Goal: Check status: Check status

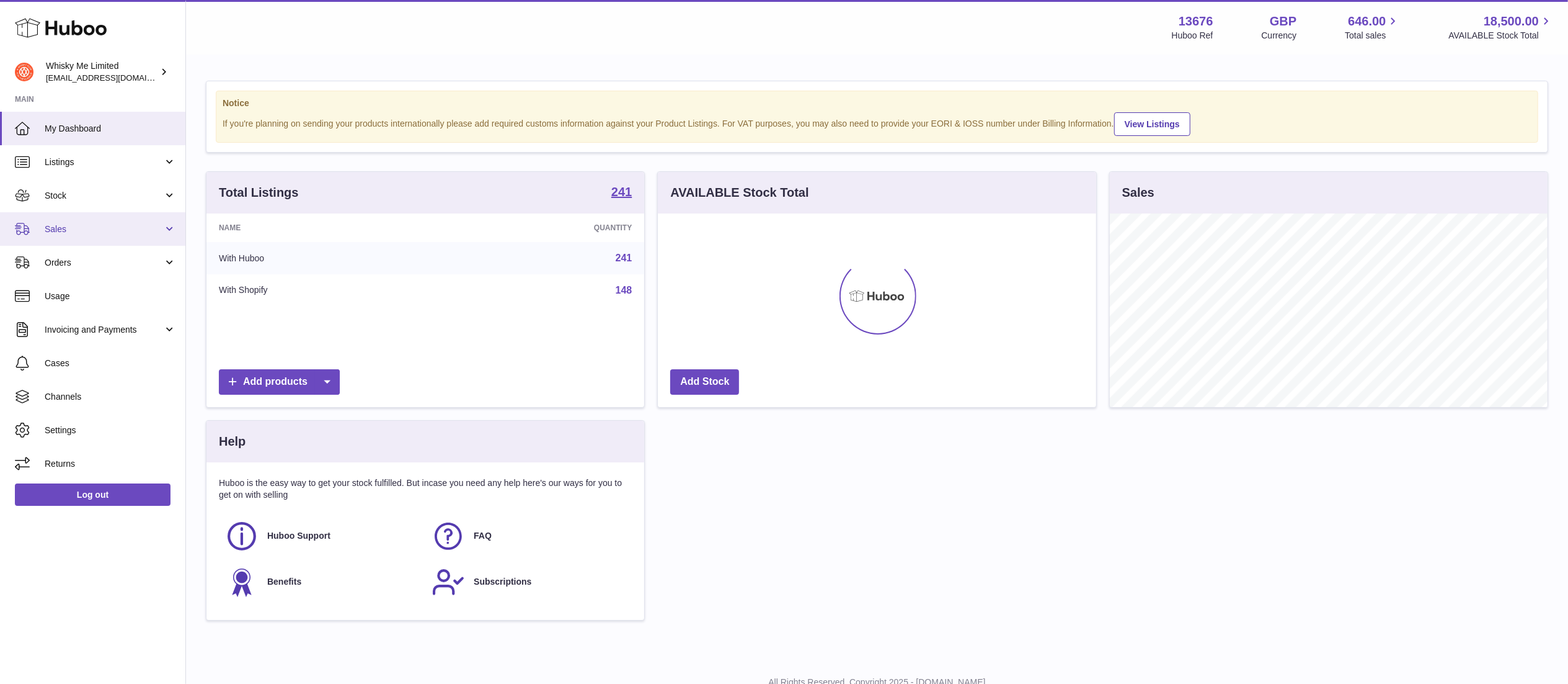
scroll to position [194, 438]
drag, startPoint x: 119, startPoint y: 225, endPoint x: 128, endPoint y: 261, distance: 37.1
click at [120, 225] on span "Sales" at bounding box center [104, 229] width 119 height 12
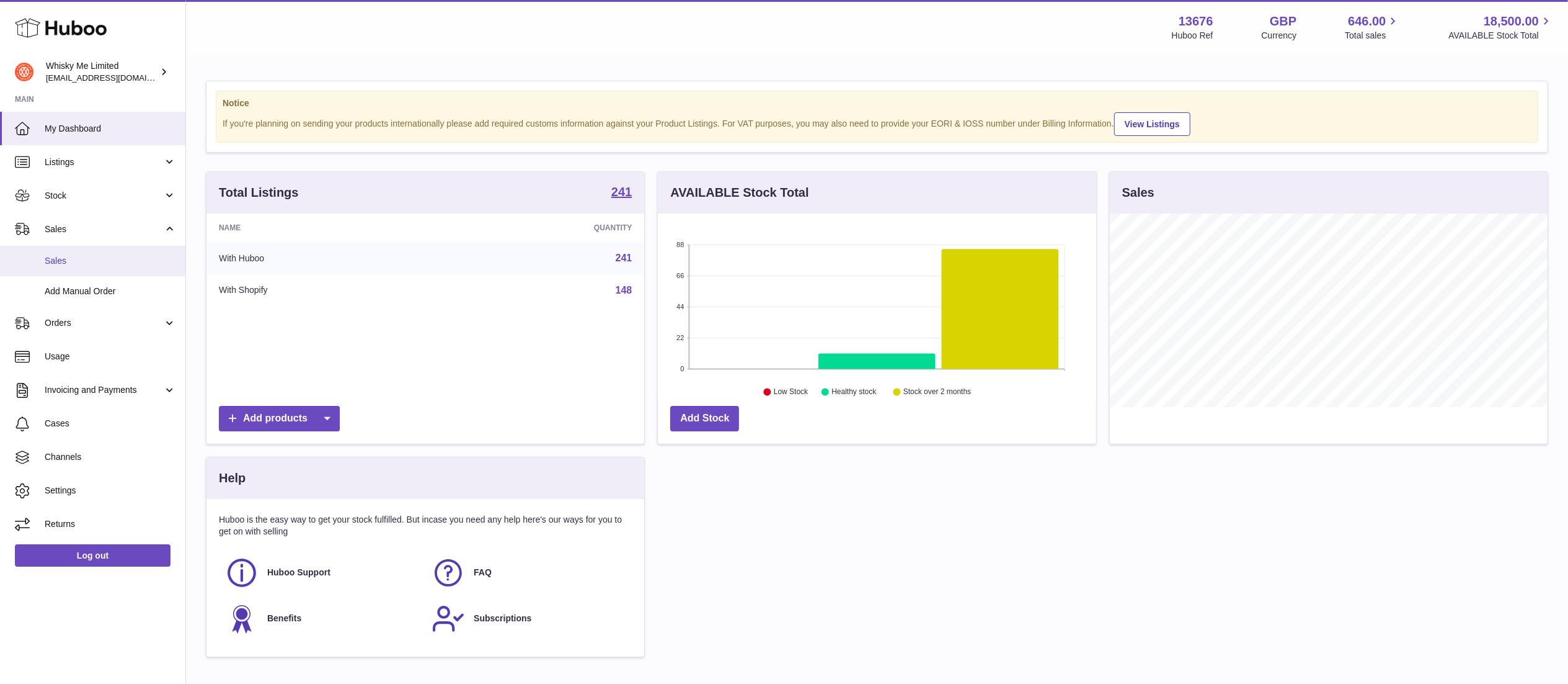
click at [120, 257] on span "Sales" at bounding box center [111, 261] width 132 height 12
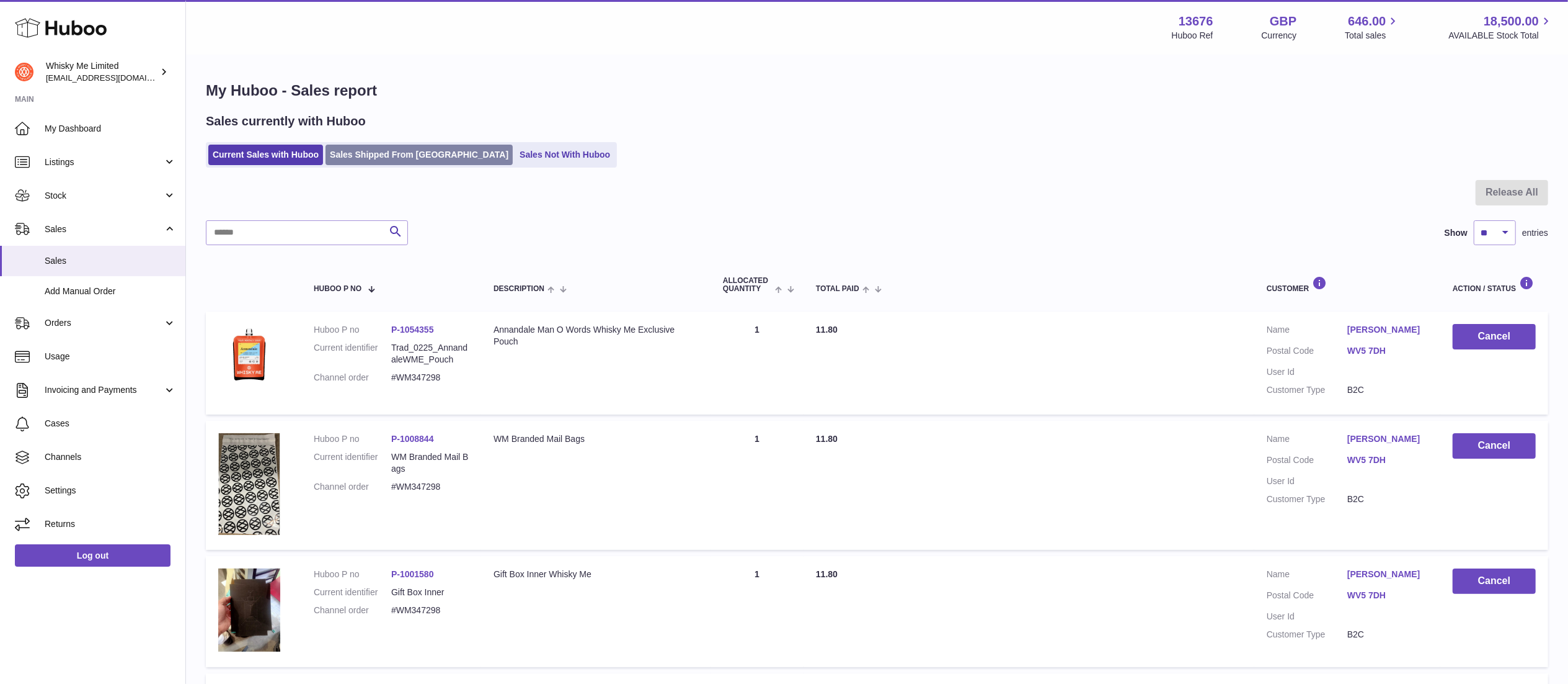
click at [420, 145] on link "Sales Shipped From [GEOGRAPHIC_DATA]" at bounding box center [419, 155] width 187 height 20
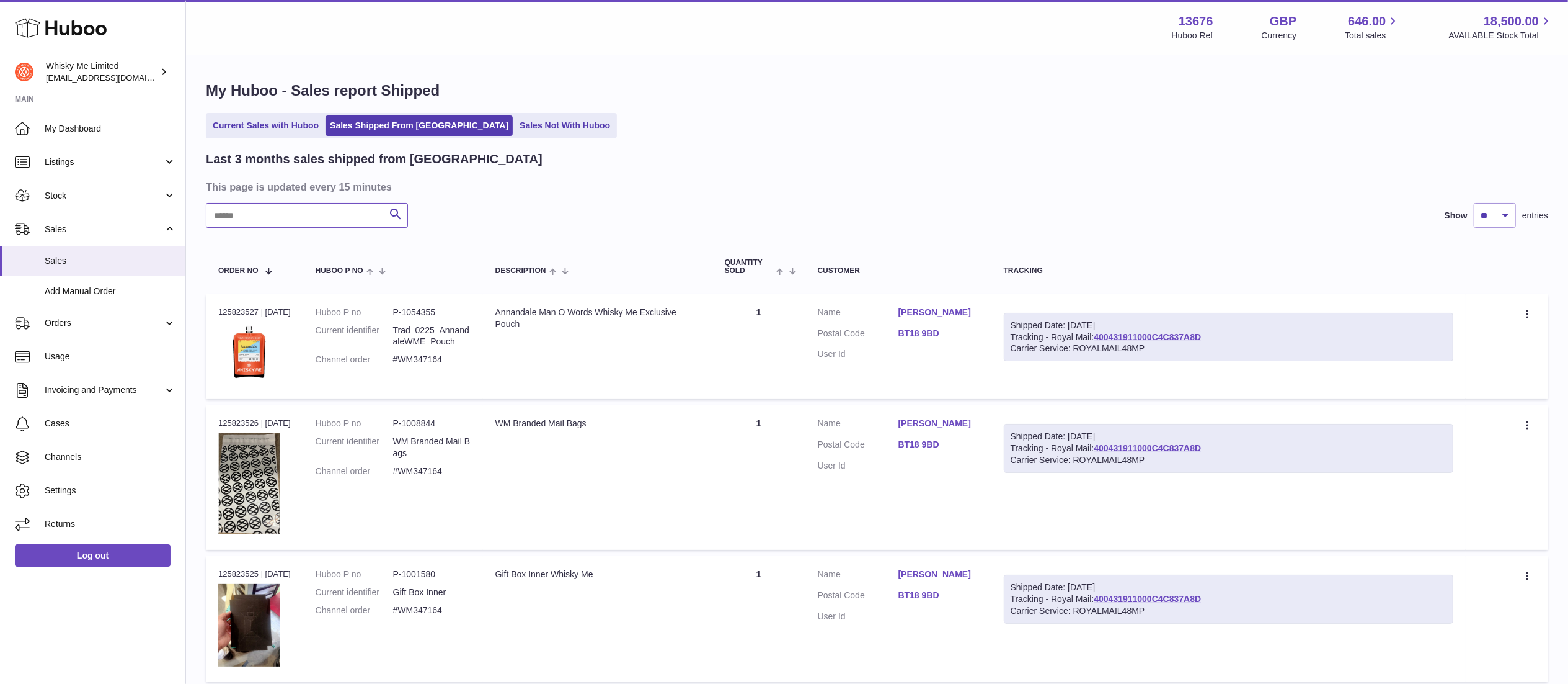
click at [324, 208] on input "text" at bounding box center [307, 215] width 202 height 25
paste input "*********"
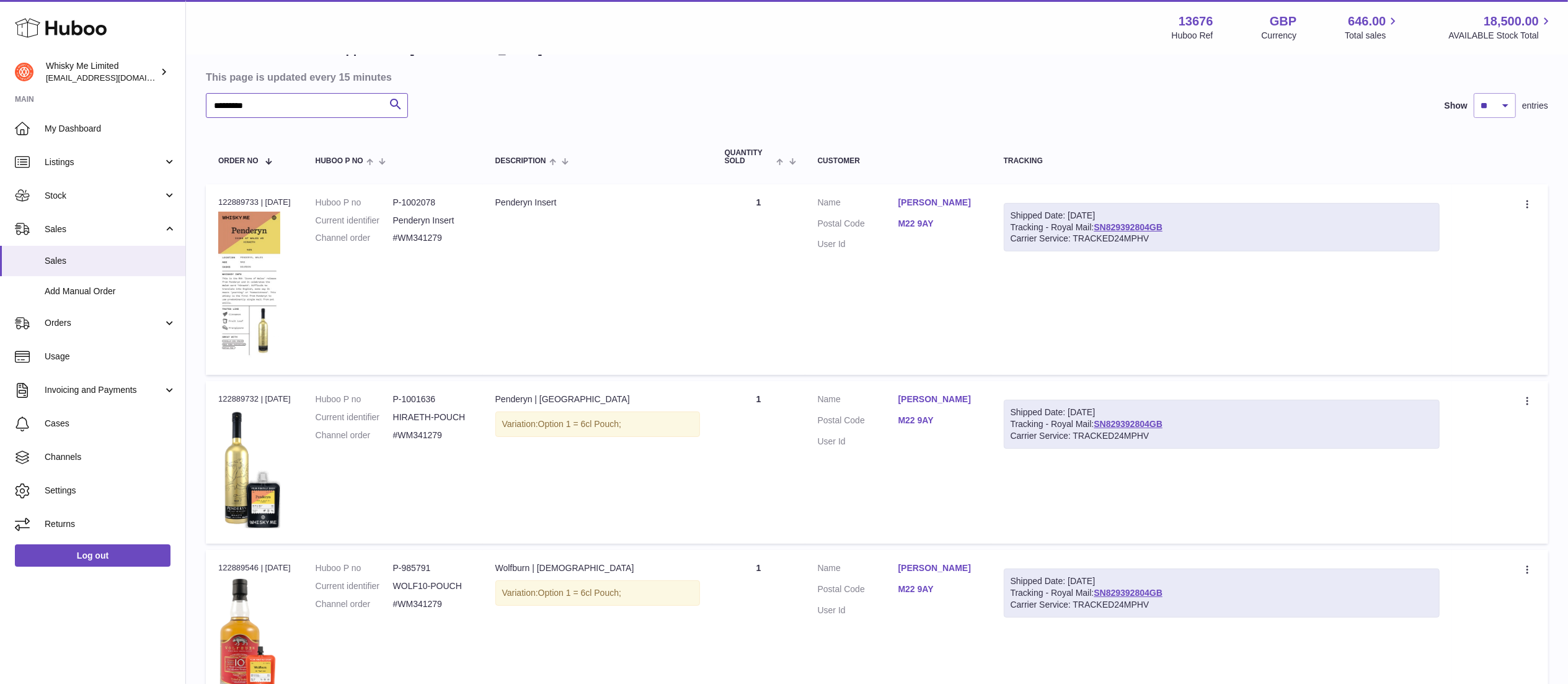
scroll to position [99, 0]
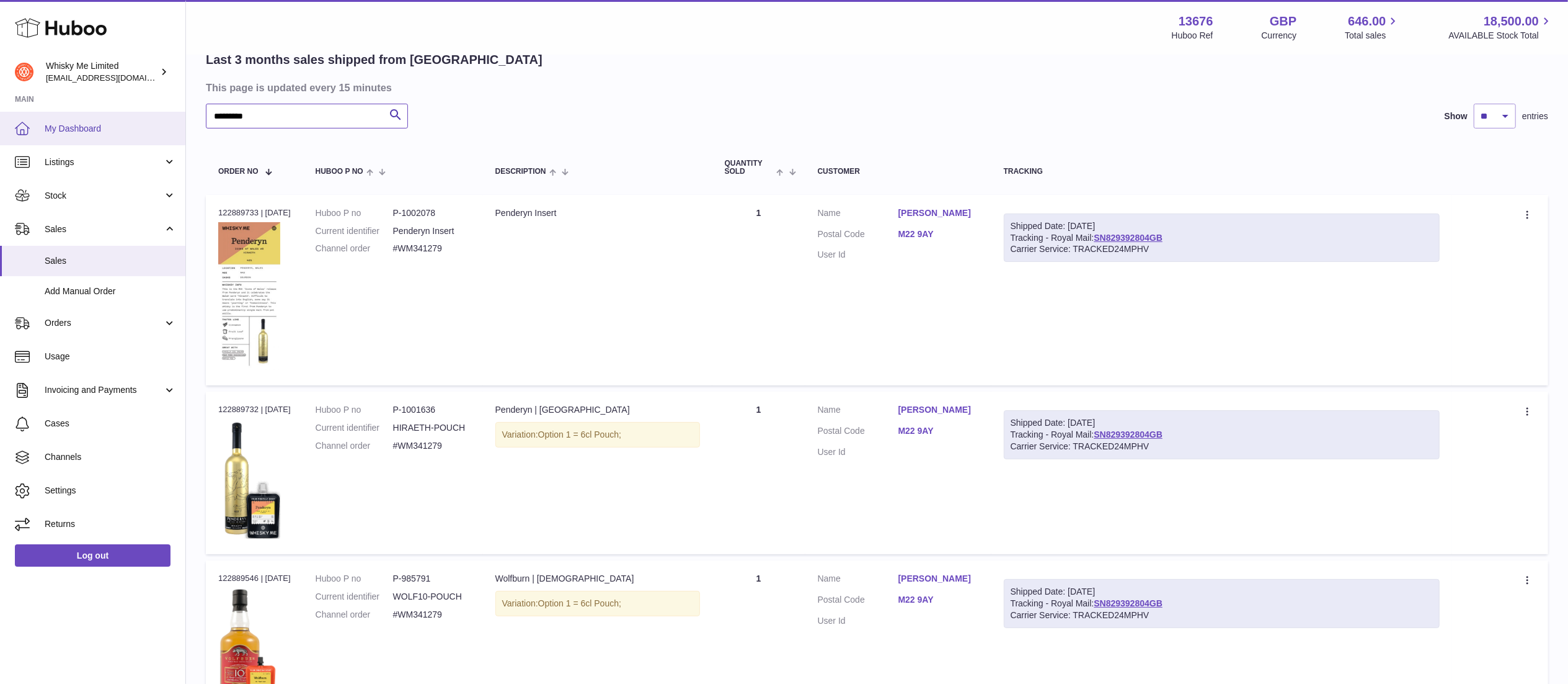
drag, startPoint x: 293, startPoint y: 109, endPoint x: 123, endPoint y: 111, distance: 170.0
paste input "text"
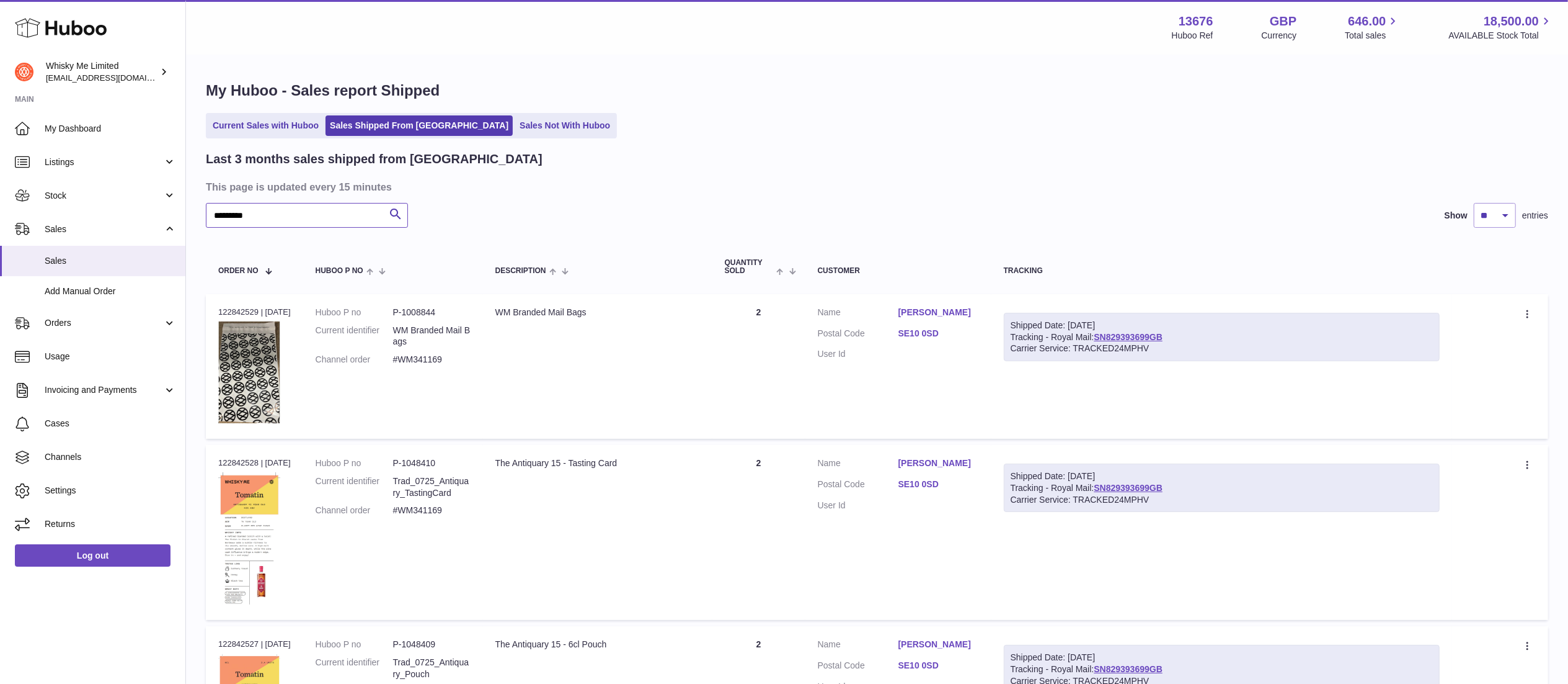
scroll to position [1186, 0]
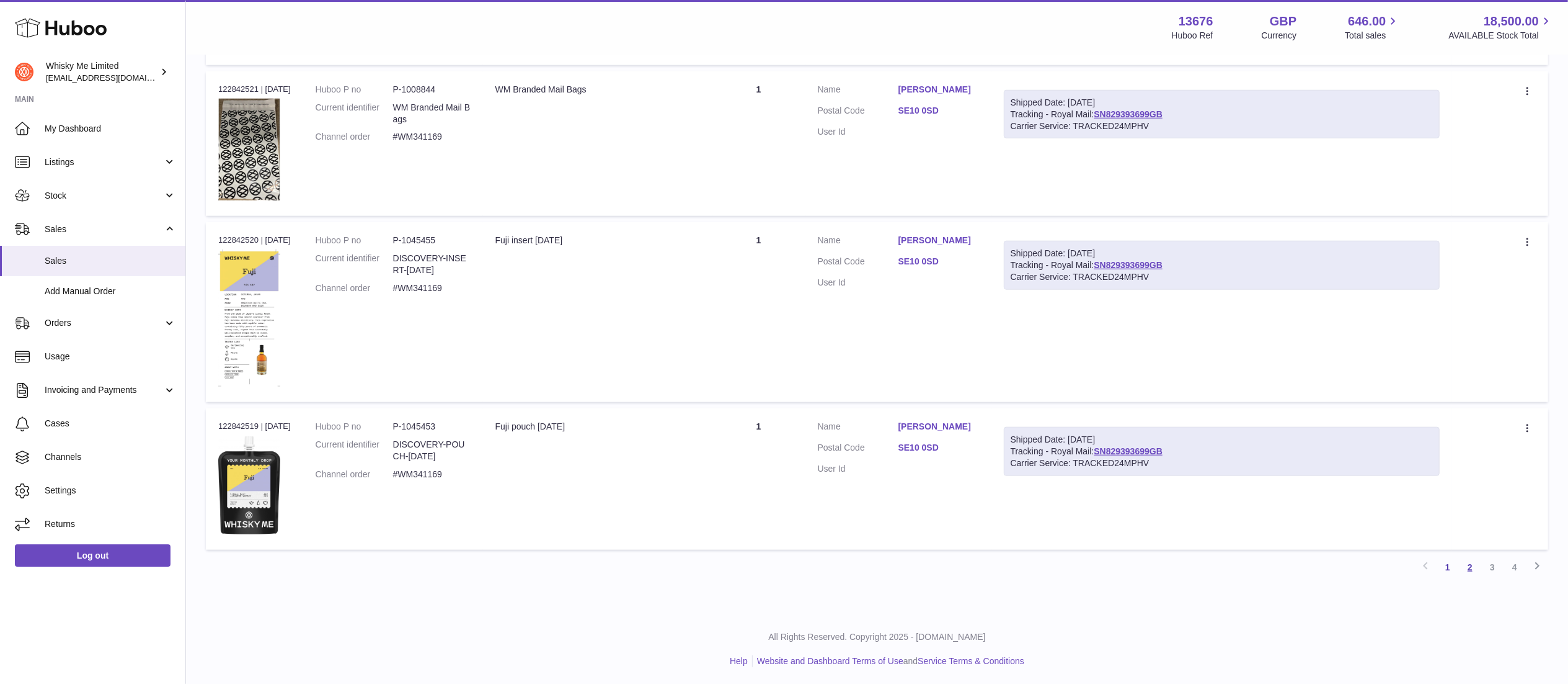
click at [1469, 570] on link "2" at bounding box center [1470, 567] width 22 height 22
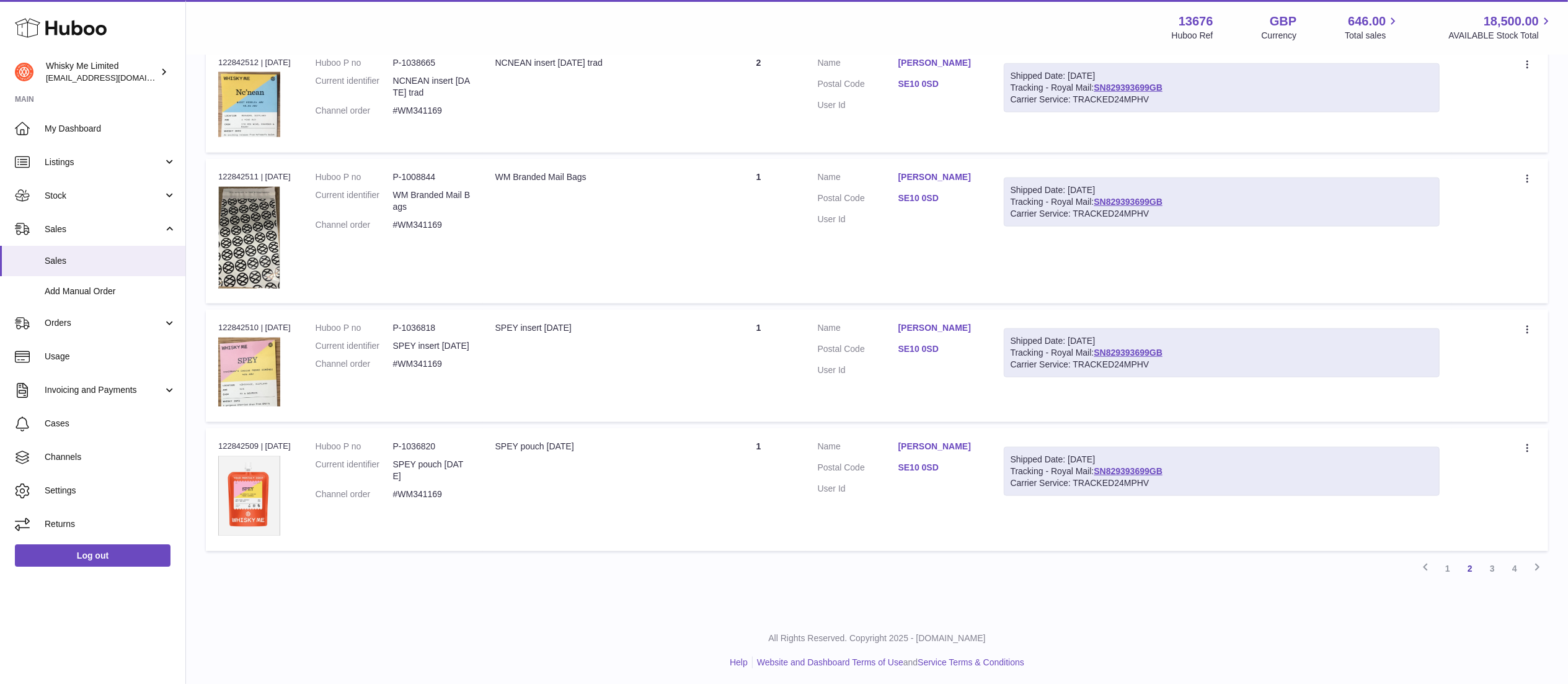
scroll to position [1214, 0]
click at [1486, 566] on link "3" at bounding box center [1492, 566] width 22 height 22
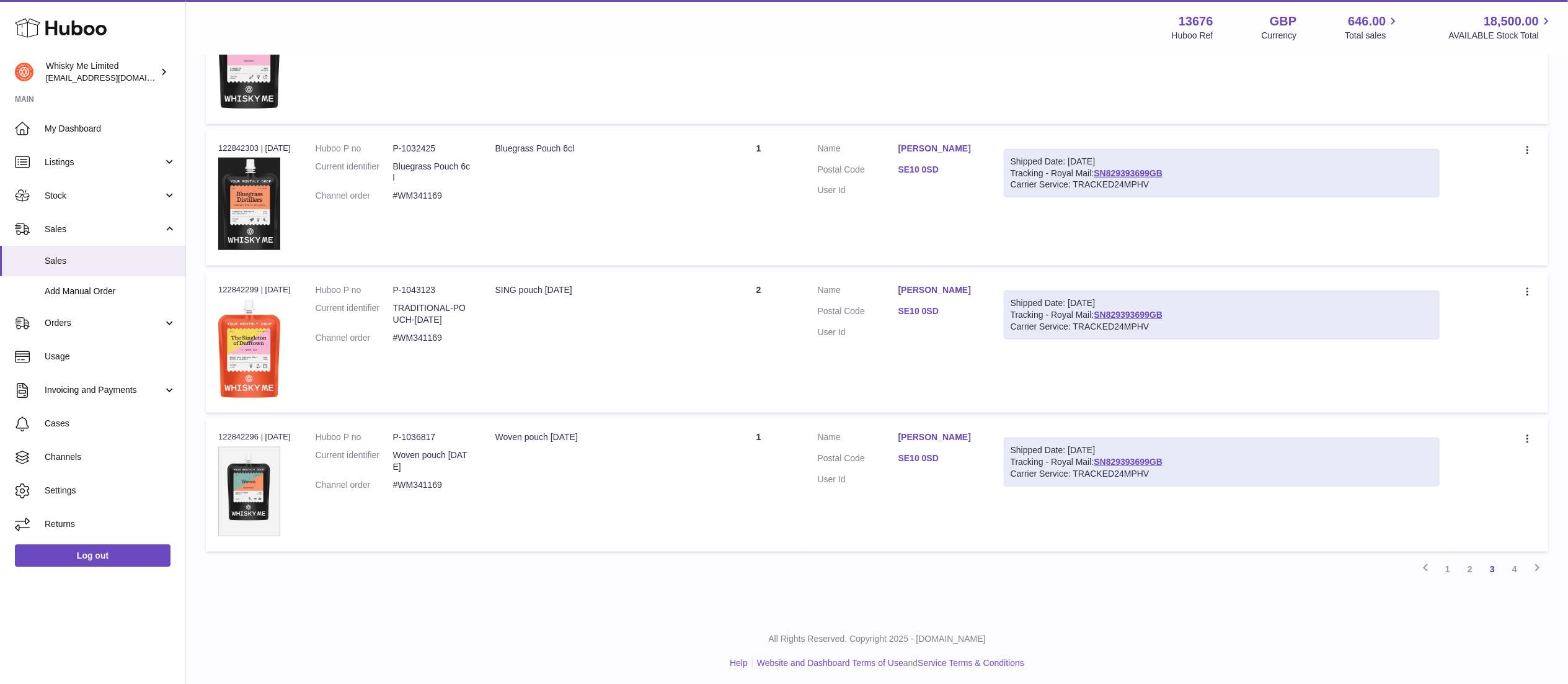
scroll to position [1251, 0]
click at [1533, 571] on icon at bounding box center [1537, 565] width 15 height 16
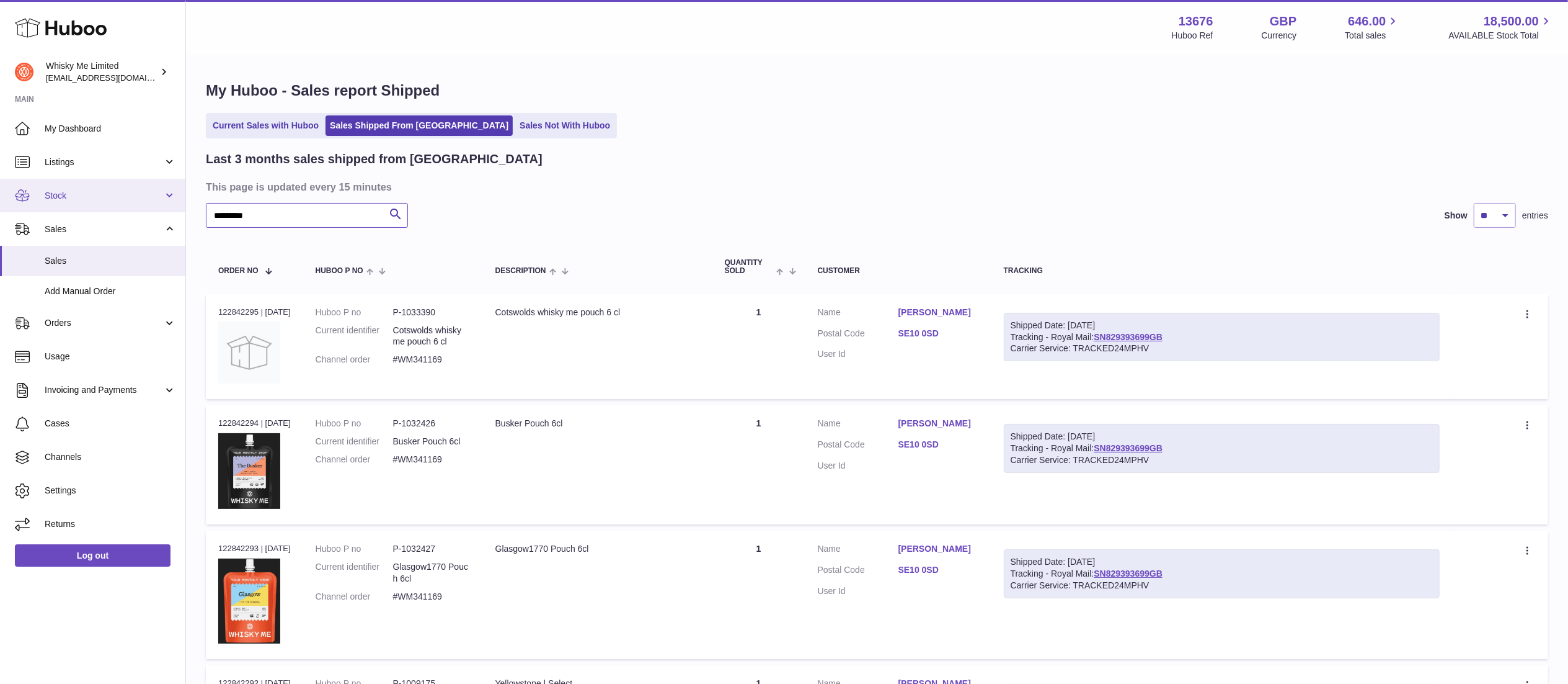
drag, startPoint x: 321, startPoint y: 211, endPoint x: 1, endPoint y: 184, distance: 321.1
paste input "text"
type input "*********"
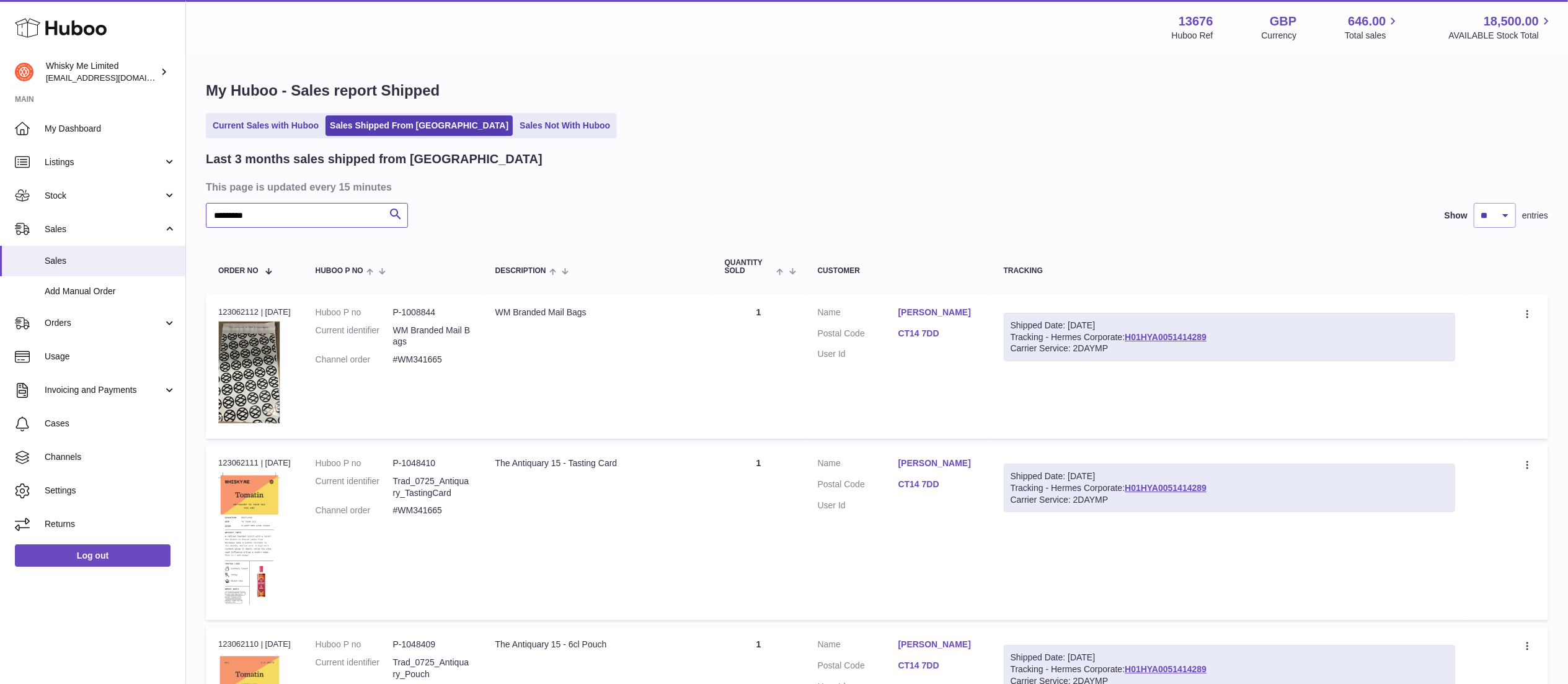
scroll to position [1187, 0]
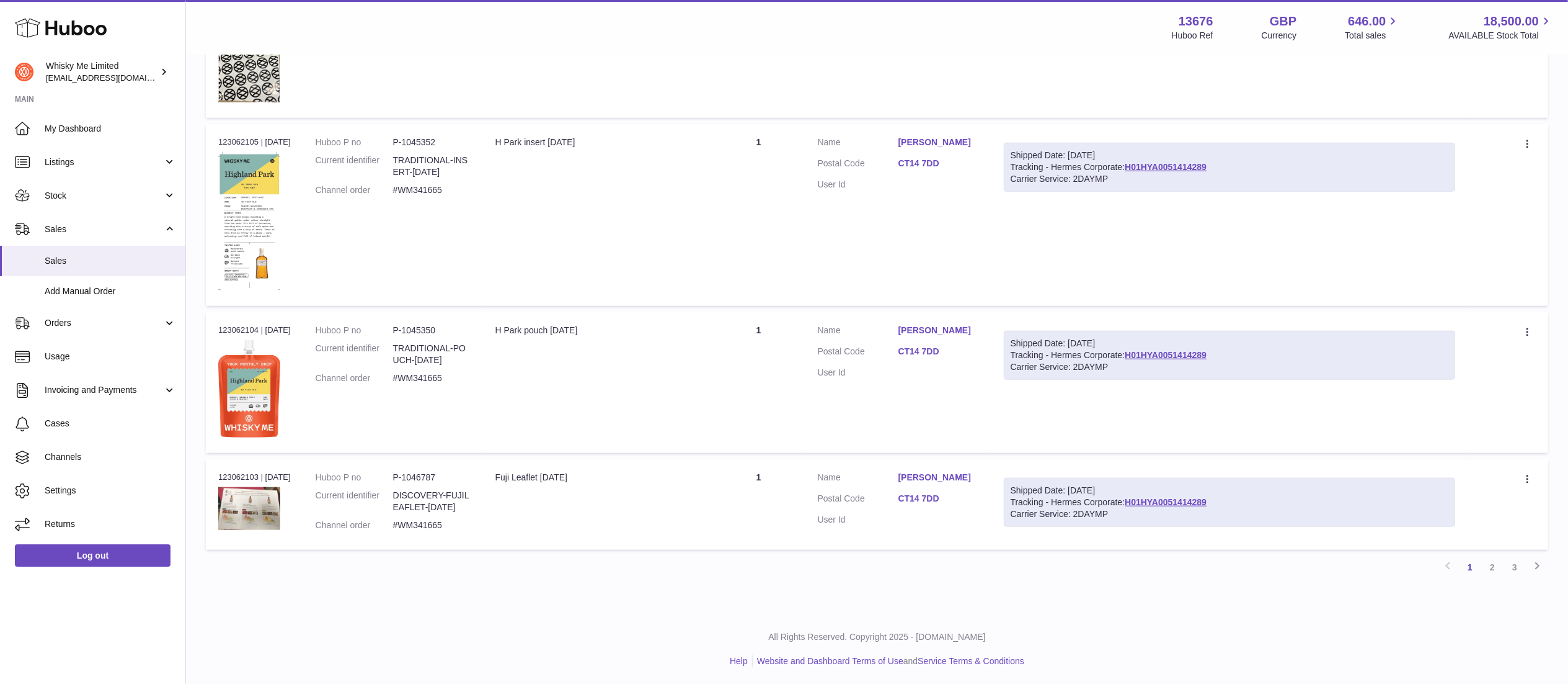
click at [1508, 568] on link "3" at bounding box center [1515, 567] width 22 height 22
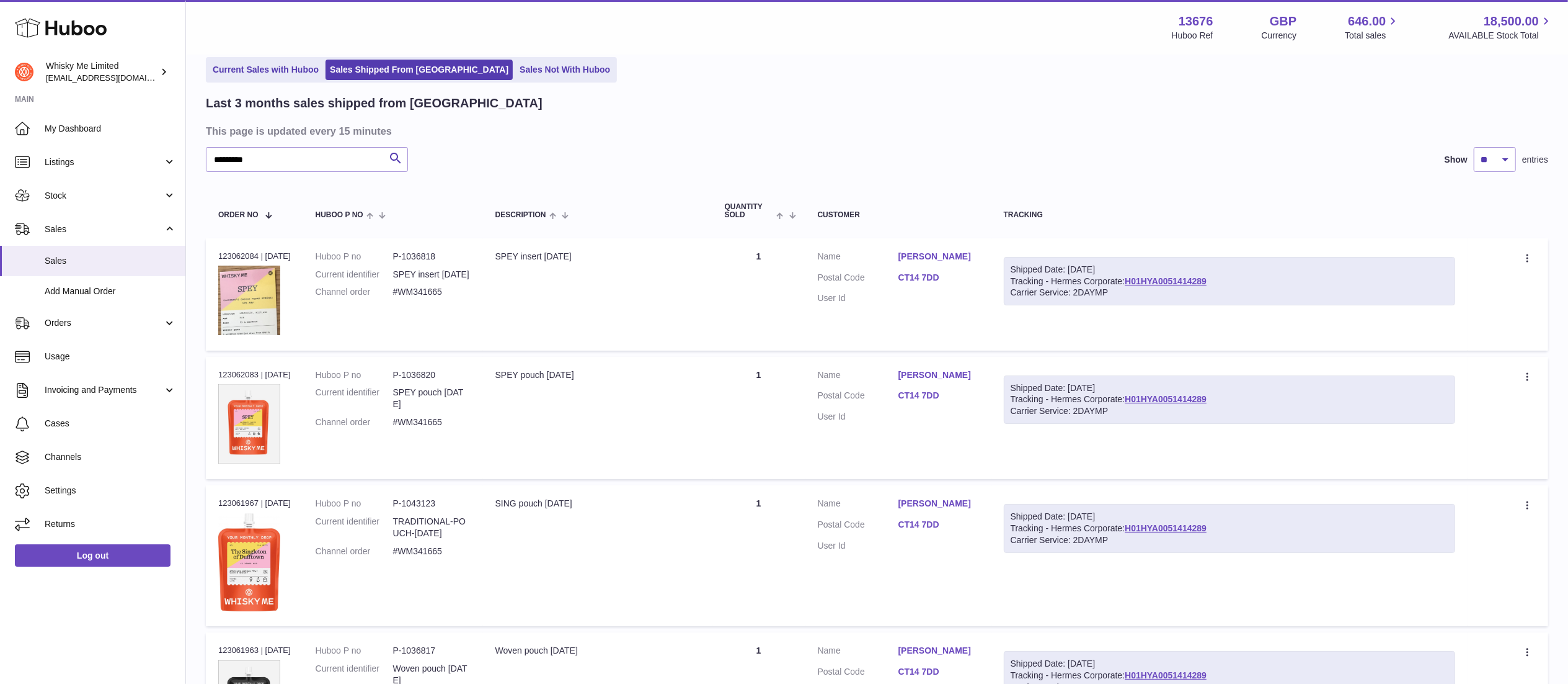
scroll to position [272, 0]
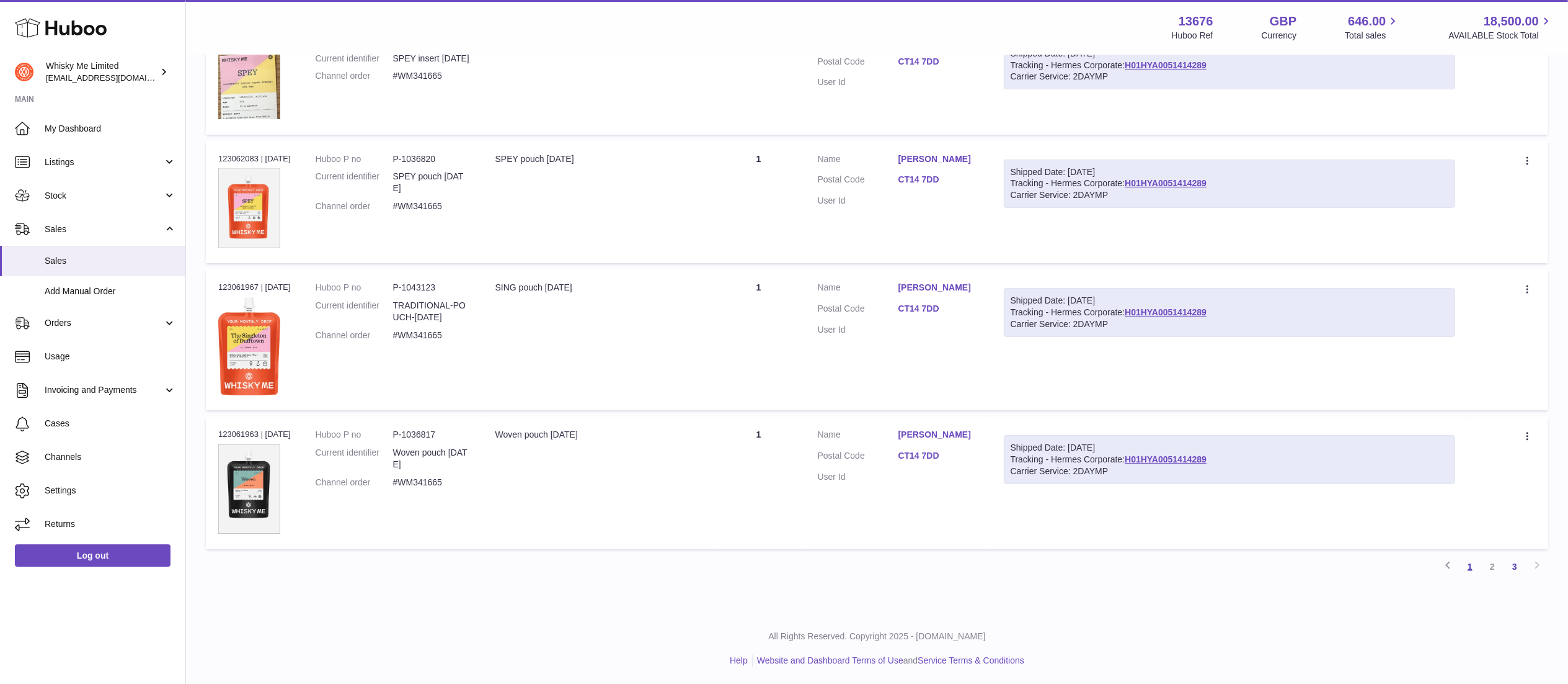
click at [1472, 568] on link "1" at bounding box center [1470, 566] width 22 height 22
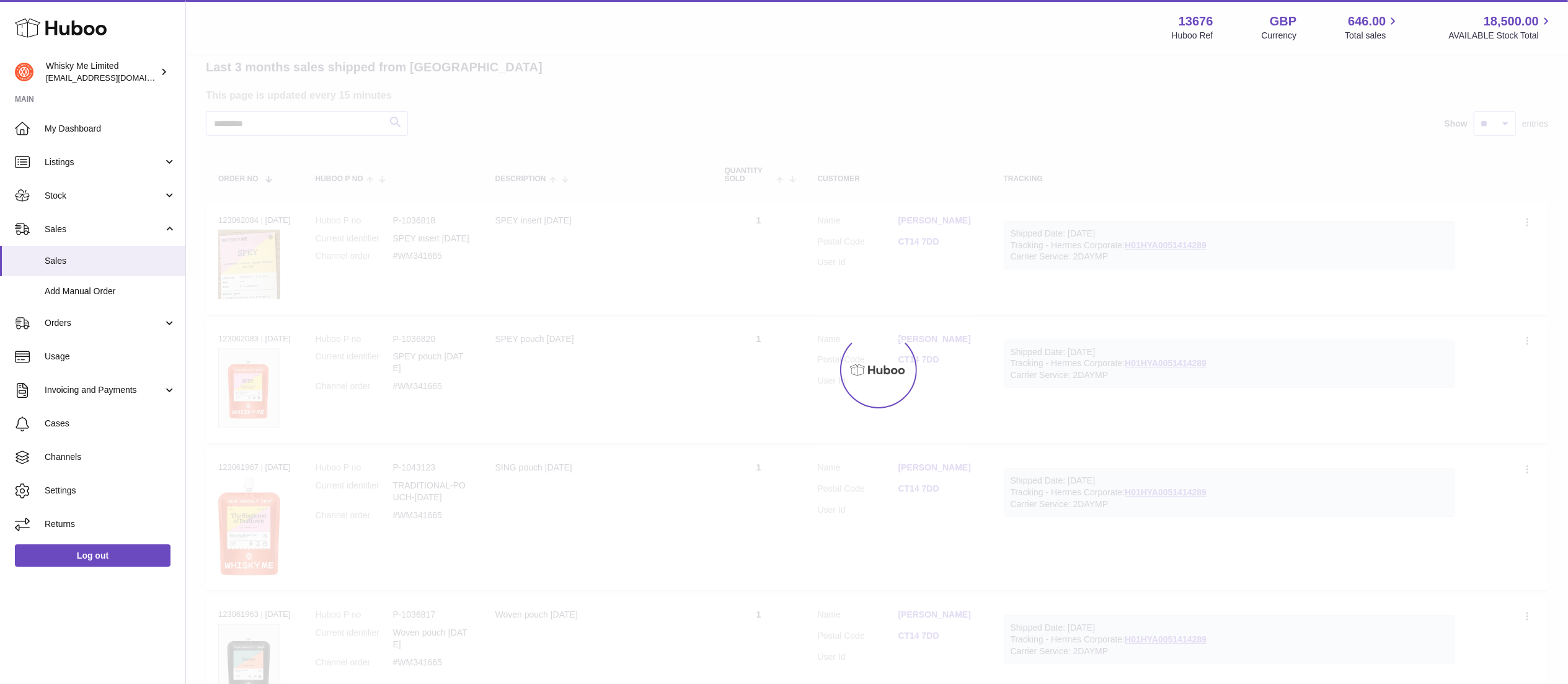
scroll to position [56, 0]
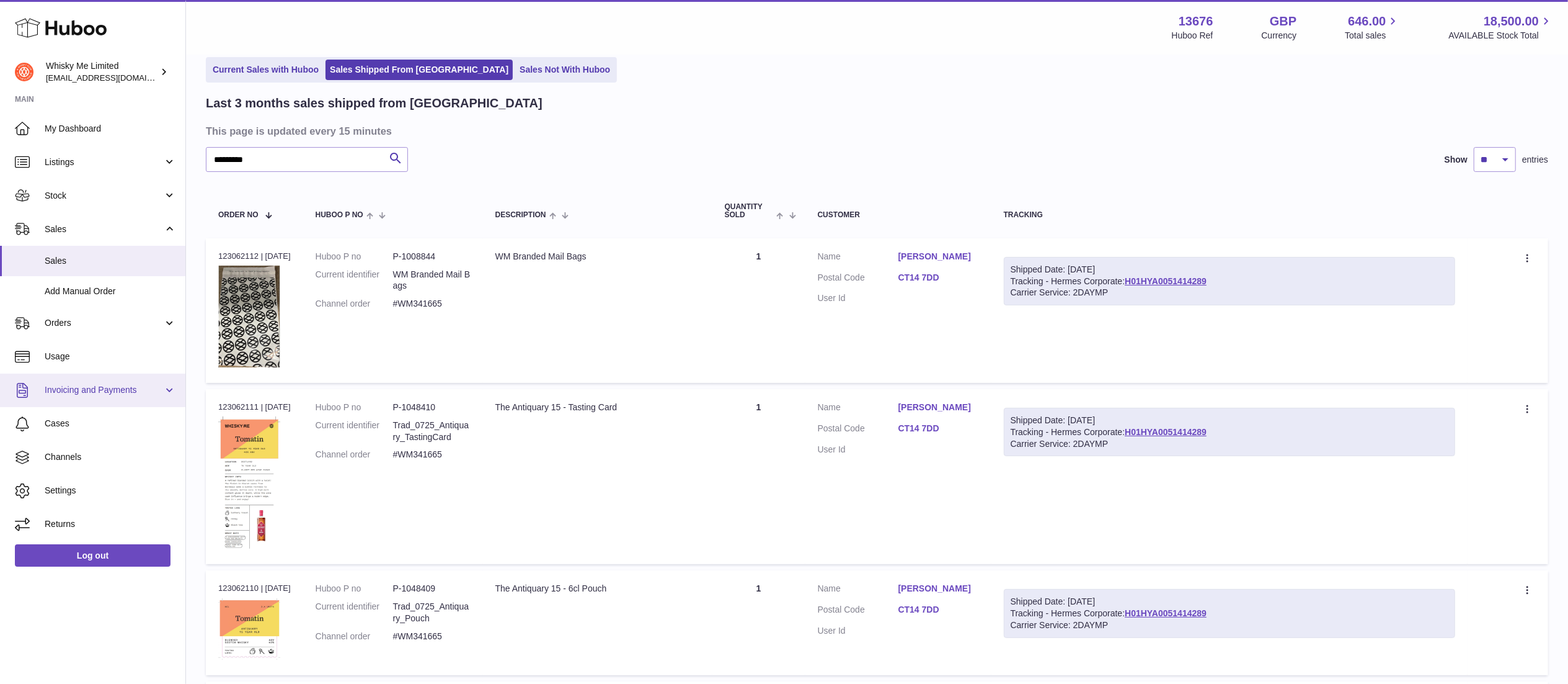
click at [107, 381] on link "Invoicing and Payments" at bounding box center [93, 390] width 186 height 34
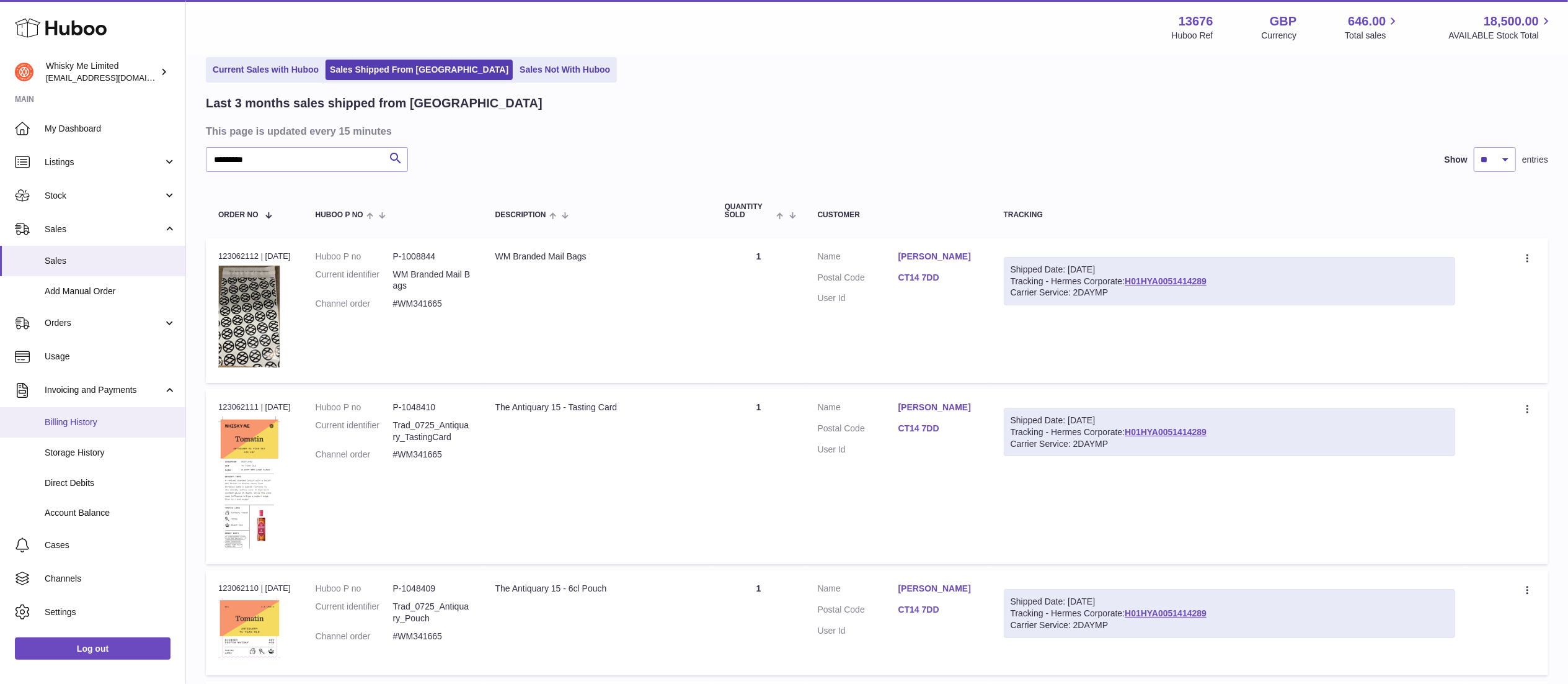
drag, startPoint x: 122, startPoint y: 418, endPoint x: 158, endPoint y: 429, distance: 37.6
click at [122, 418] on span "Billing History" at bounding box center [111, 422] width 132 height 12
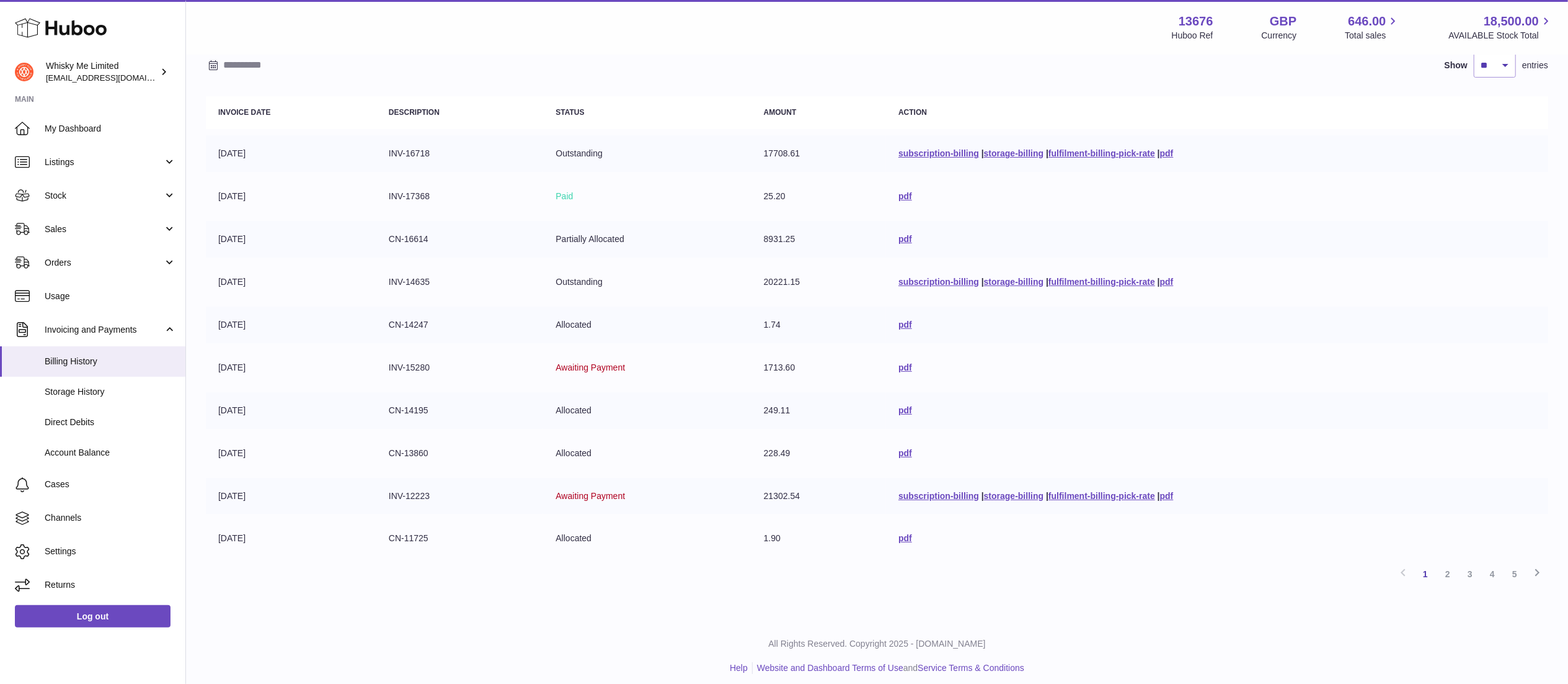
scroll to position [107, 0]
click at [1106, 282] on link "fulfilment-billing-pick-rate" at bounding box center [1101, 278] width 107 height 10
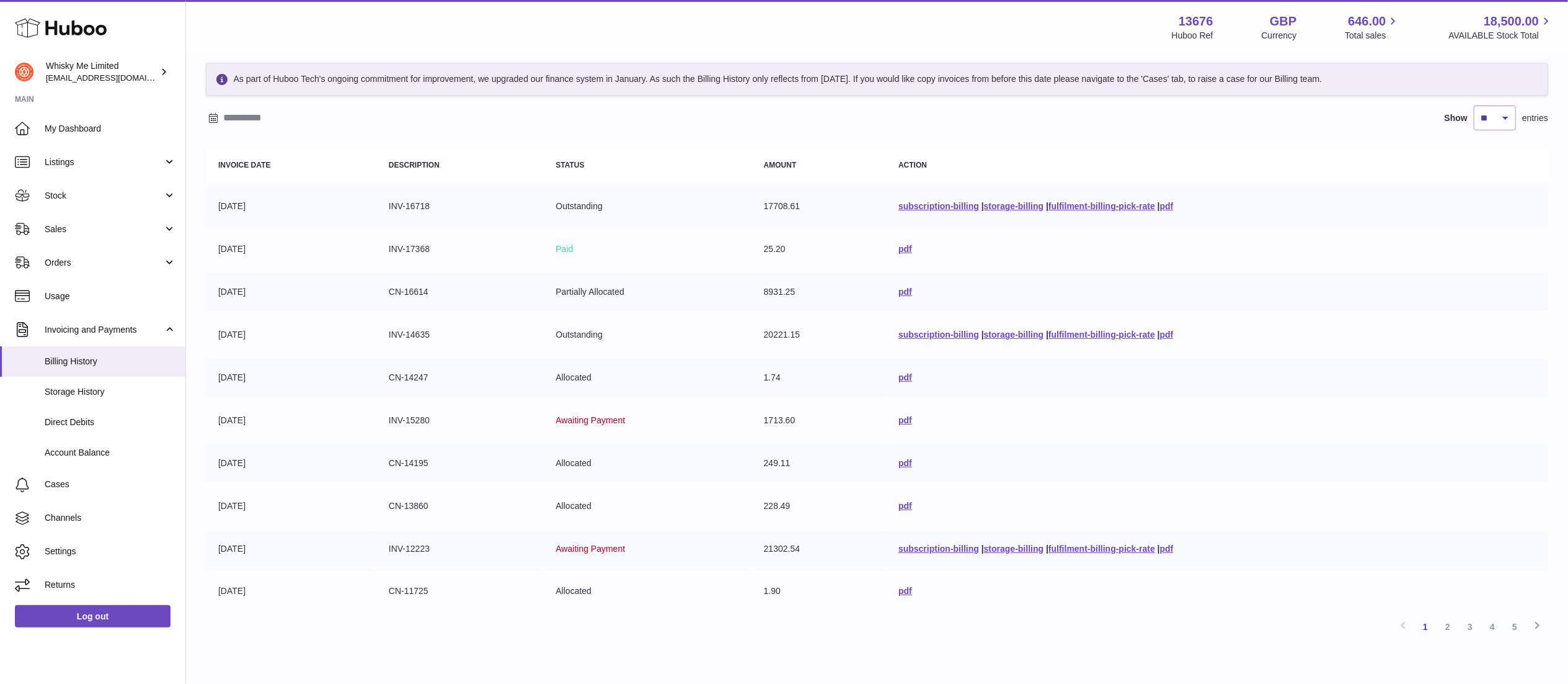
scroll to position [0, 0]
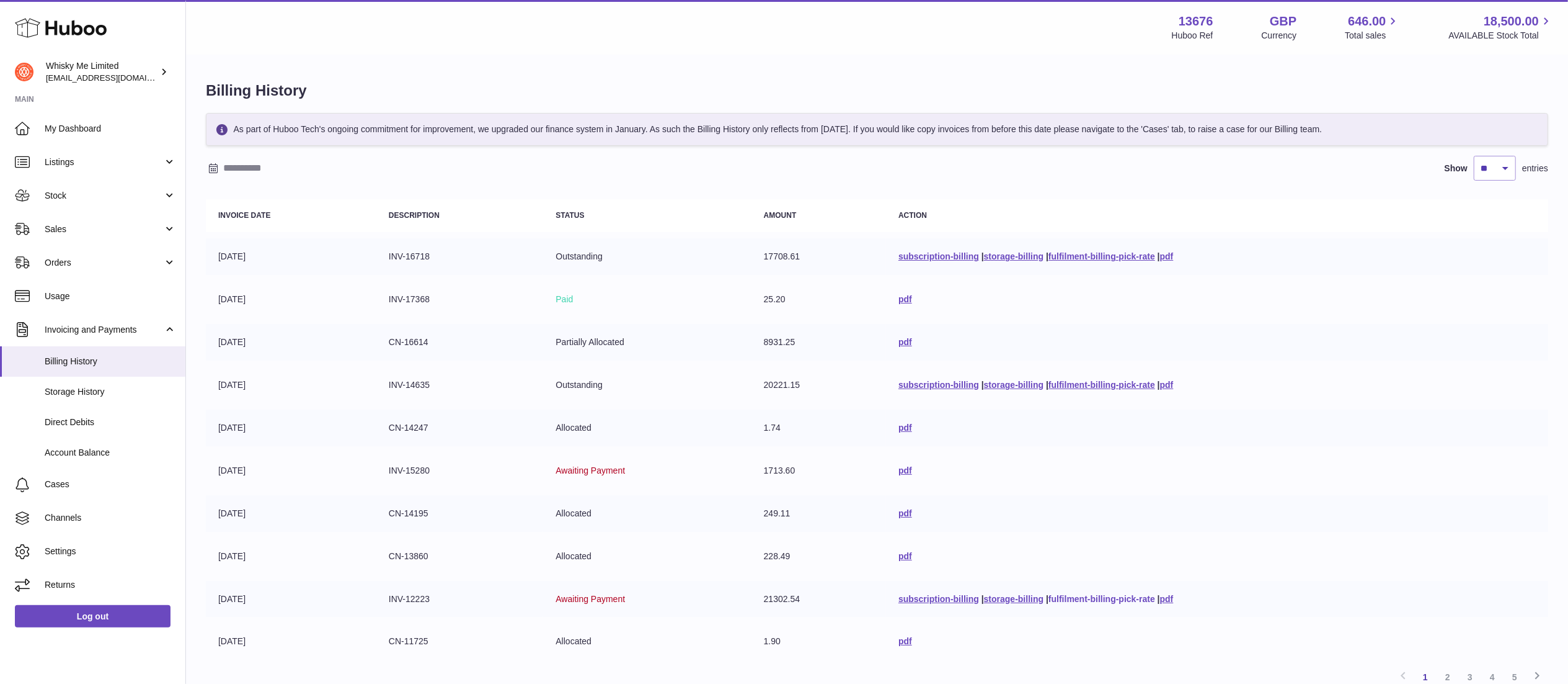
click at [1083, 597] on link "fulfilment-billing-pick-rate" at bounding box center [1101, 599] width 107 height 10
click at [905, 256] on link "subscription-billing" at bounding box center [938, 256] width 81 height 10
click at [1131, 257] on link "fulfilment-billing-pick-rate" at bounding box center [1101, 256] width 107 height 10
